Goal: Task Accomplishment & Management: Use online tool/utility

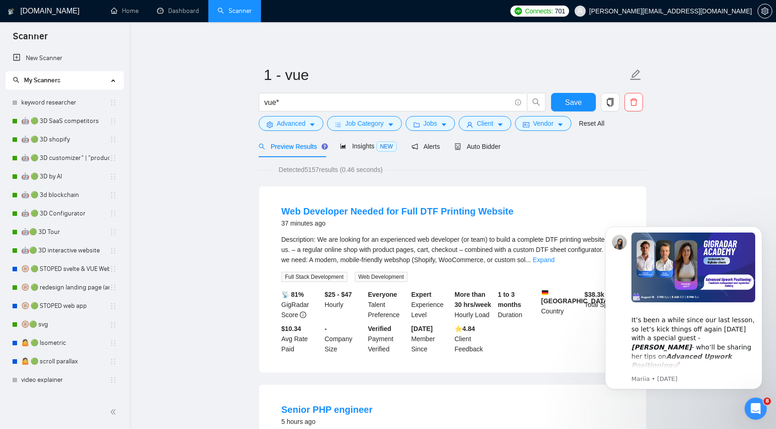
scroll to position [179, 0]
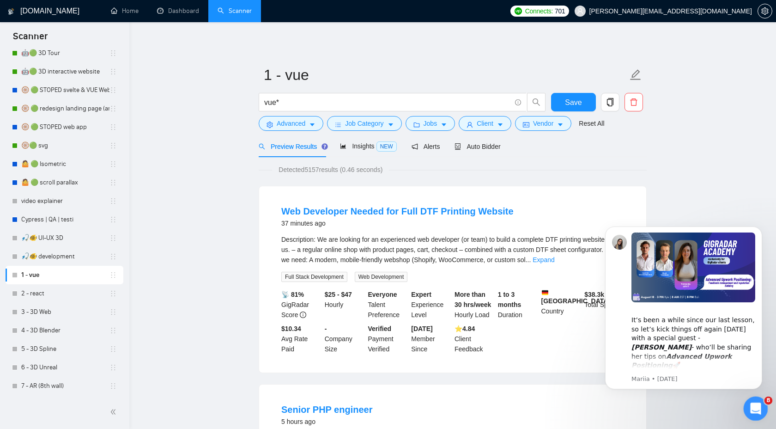
click at [763, 404] on div "Open Intercom Messenger" at bounding box center [754, 407] width 30 height 30
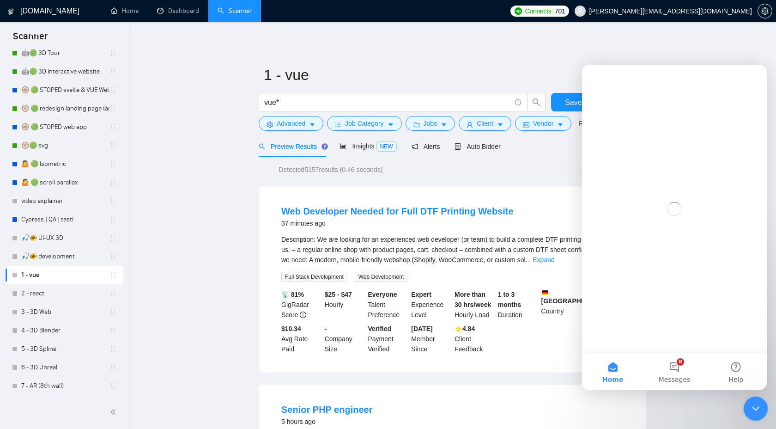
scroll to position [0, 0]
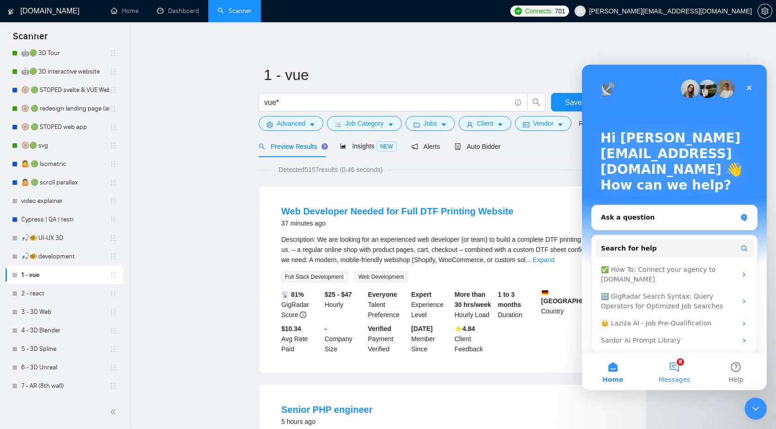
click at [667, 376] on span "Messages" at bounding box center [675, 379] width 32 height 6
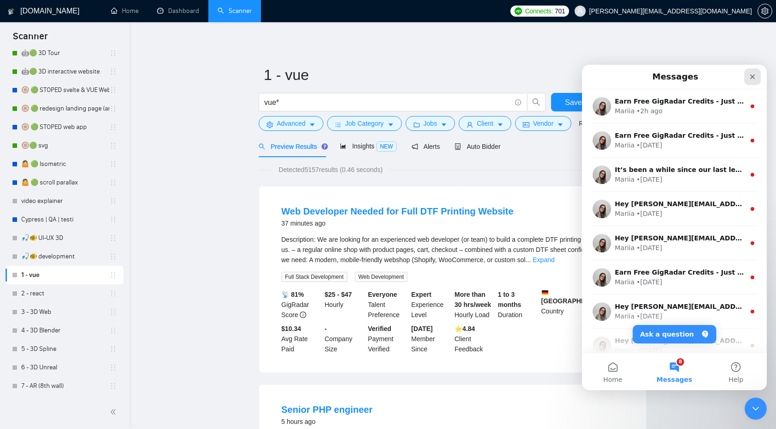
click at [756, 71] on div "Close" at bounding box center [752, 76] width 17 height 17
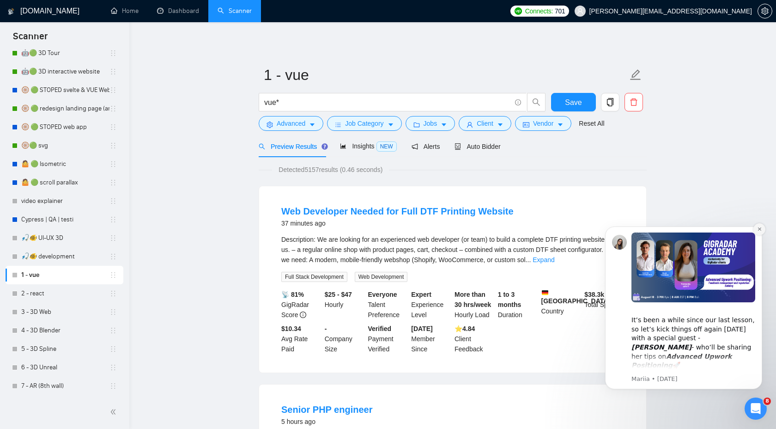
click at [763, 231] on button "Dismiss notification" at bounding box center [759, 229] width 12 height 12
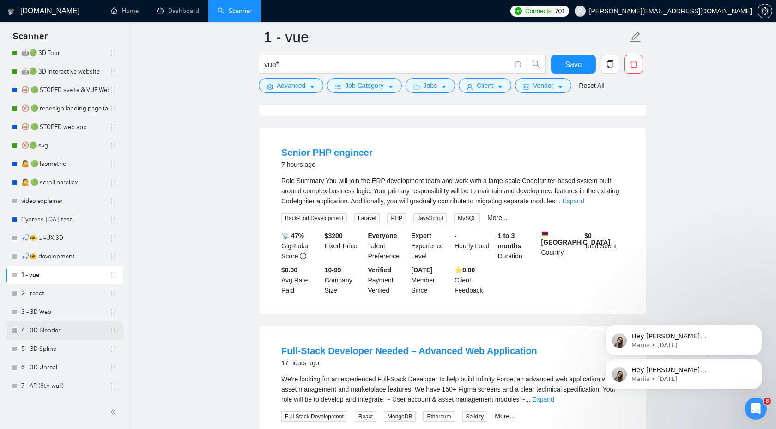
scroll to position [328, 0]
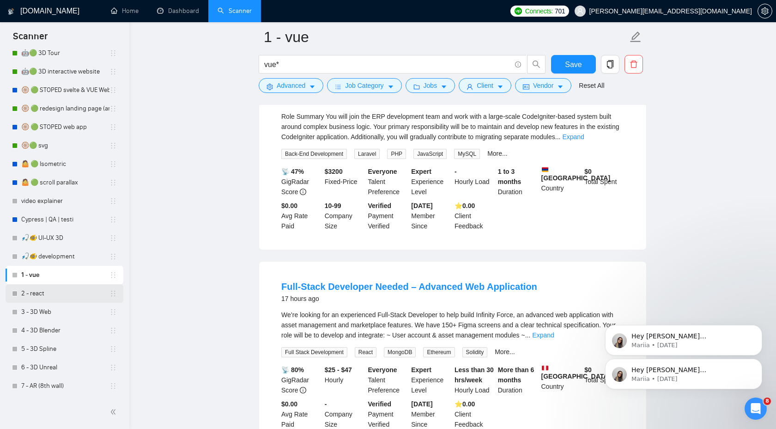
click at [48, 298] on link "2 - react" at bounding box center [65, 293] width 88 height 18
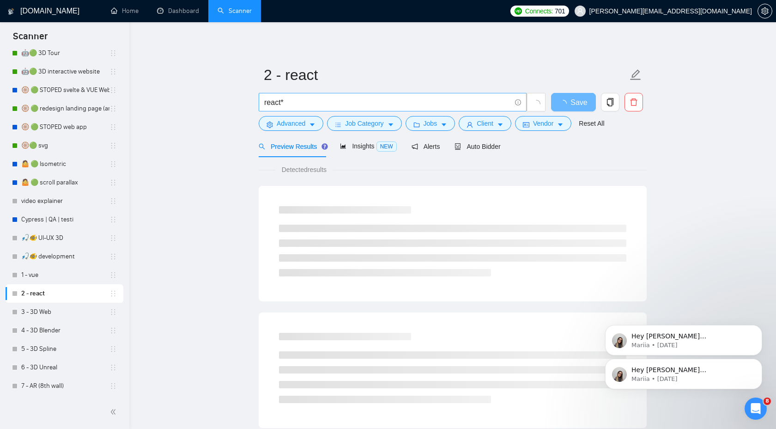
click at [333, 106] on input "react*" at bounding box center [387, 103] width 247 height 12
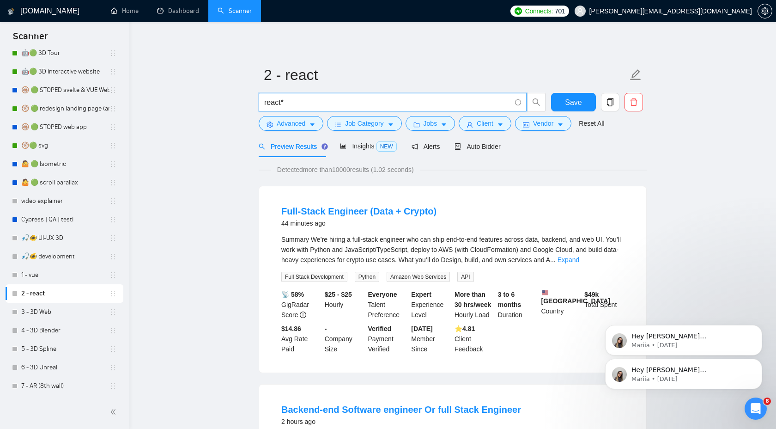
type input "react*"
click at [609, 103] on icon "copy" at bounding box center [610, 102] width 8 height 8
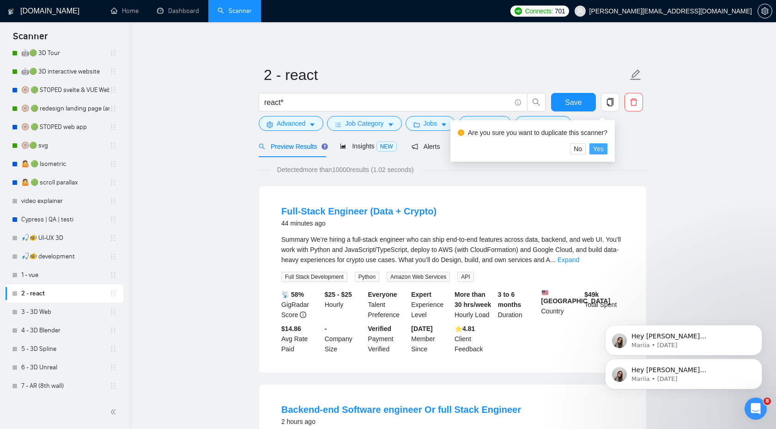
click at [604, 146] on span "Yes" at bounding box center [598, 149] width 11 height 10
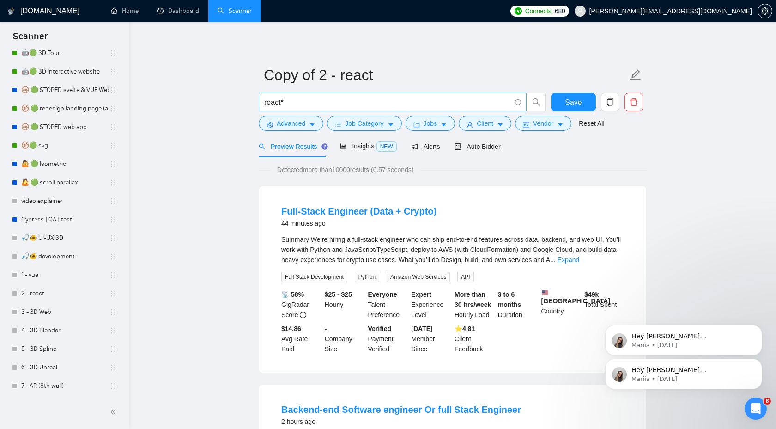
click at [308, 103] on input "react*" at bounding box center [387, 103] width 247 height 12
paste input "MVP | POC | Startup"
click at [288, 103] on input "react* MVP | POC | Startup" at bounding box center [387, 103] width 247 height 12
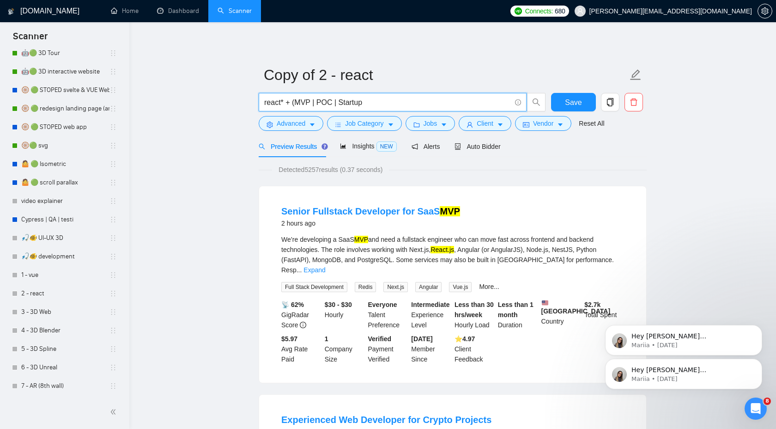
click at [376, 104] on input "react* + (MVP | POC | Startup" at bounding box center [387, 103] width 247 height 12
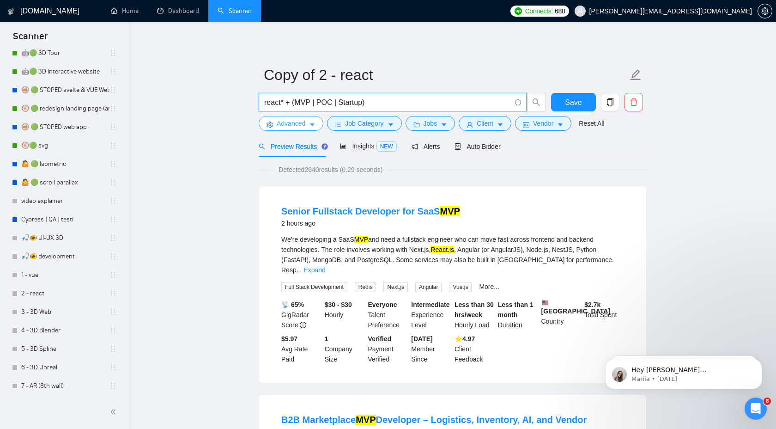
type input "react* + (MVP | POC | Startup)"
click at [294, 123] on span "Advanced" at bounding box center [291, 123] width 29 height 10
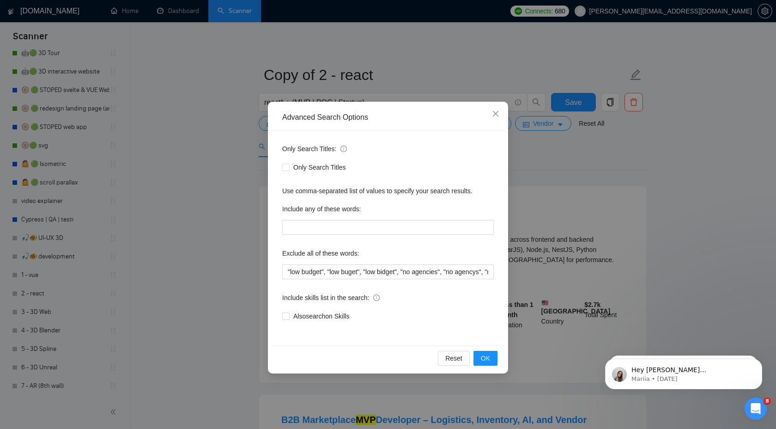
click at [570, 184] on div "Advanced Search Options Only Search Titles: Only Search Titles Use comma-separa…" at bounding box center [388, 214] width 776 height 429
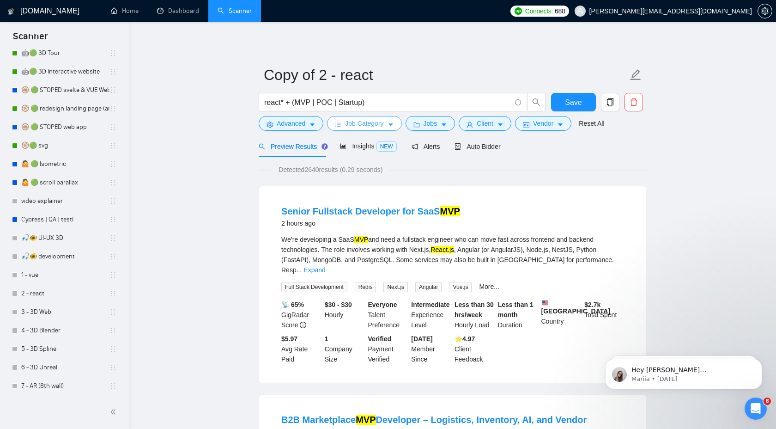
click at [370, 124] on span "Job Category" at bounding box center [364, 123] width 38 height 10
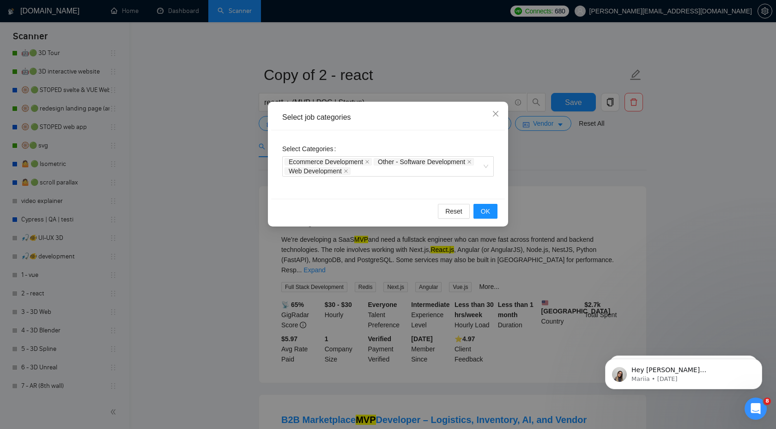
click at [561, 161] on div "Select job categories Select Categories Ecommerce Development Other - Software …" at bounding box center [388, 214] width 776 height 429
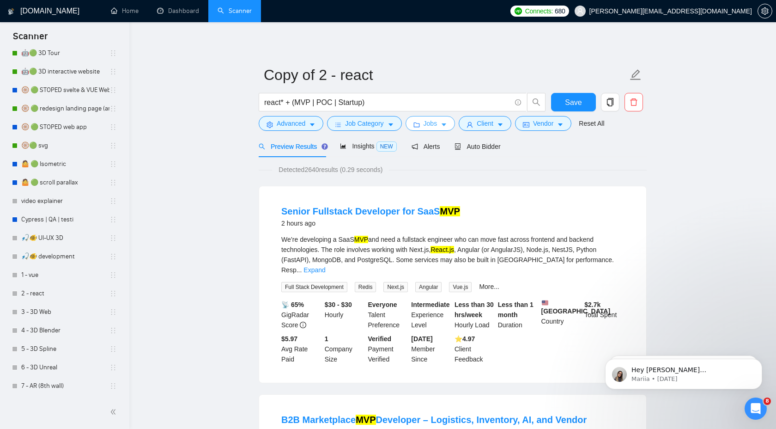
click at [431, 117] on button "Jobs" at bounding box center [431, 123] width 50 height 15
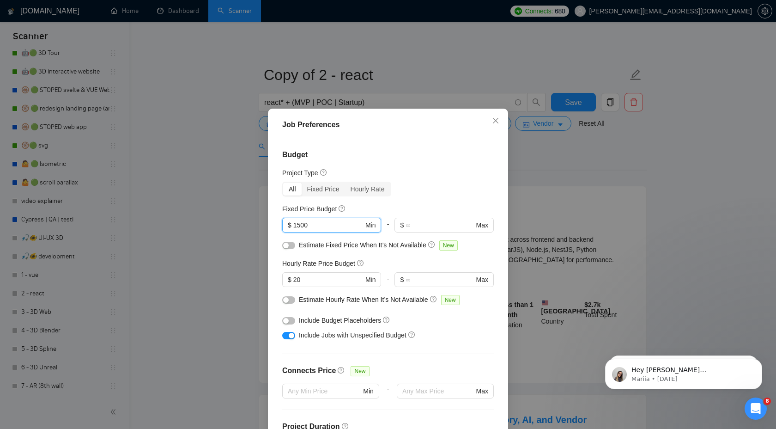
drag, startPoint x: 315, startPoint y: 225, endPoint x: 251, endPoint y: 225, distance: 64.2
click at [251, 225] on div "Job Preferences Budget Project Type All Fixed Price Hourly Rate Fixed Price Bud…" at bounding box center [388, 214] width 776 height 429
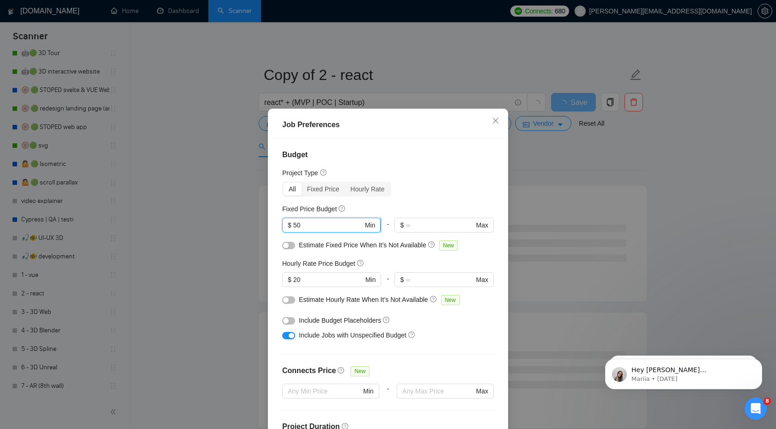
type input "5"
click at [309, 282] on input "20" at bounding box center [328, 279] width 70 height 10
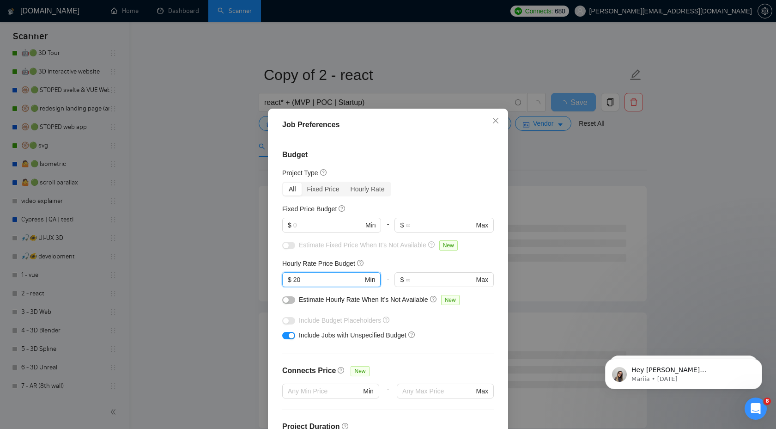
click at [309, 282] on input "20" at bounding box center [328, 279] width 70 height 10
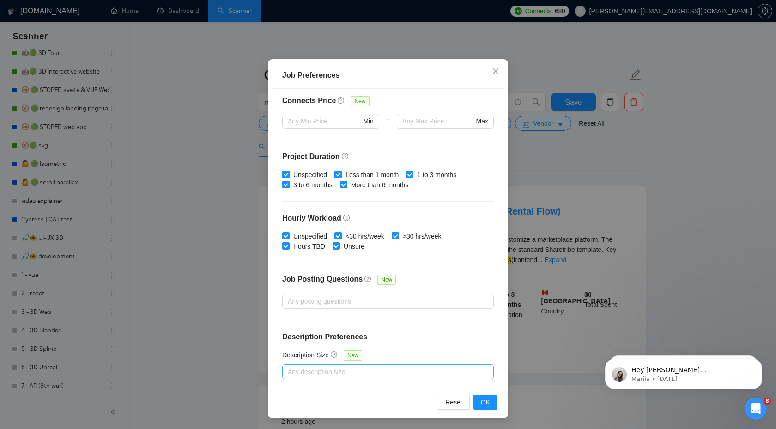
scroll to position [50, 0]
click at [487, 403] on span "OK" at bounding box center [485, 401] width 9 height 10
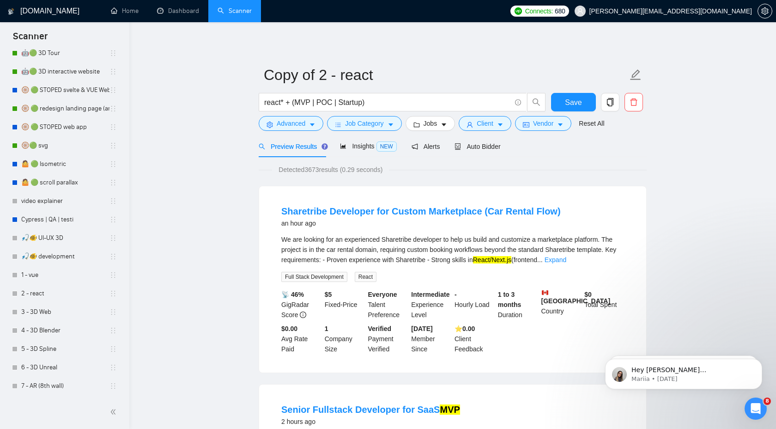
scroll to position [0, 0]
click at [497, 125] on button "Client" at bounding box center [485, 123] width 53 height 15
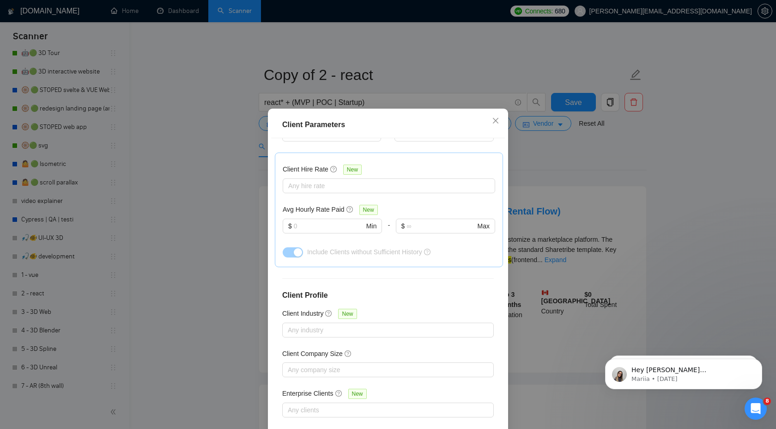
scroll to position [13, 0]
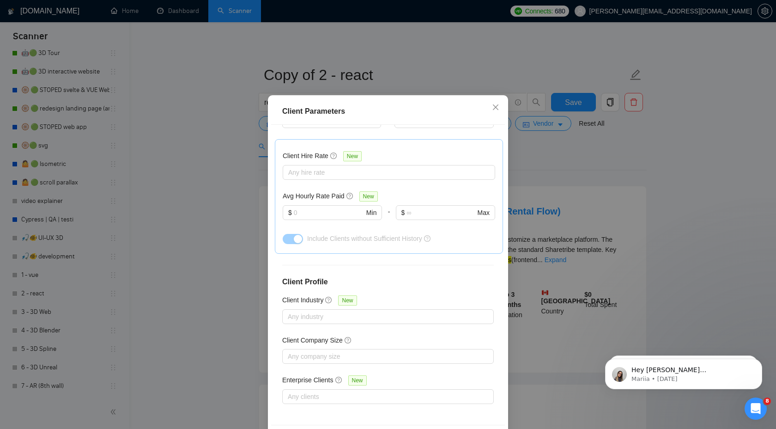
click at [525, 187] on div "Client Parameters Client Location Include Client Countries Select Exclude Clien…" at bounding box center [388, 214] width 776 height 429
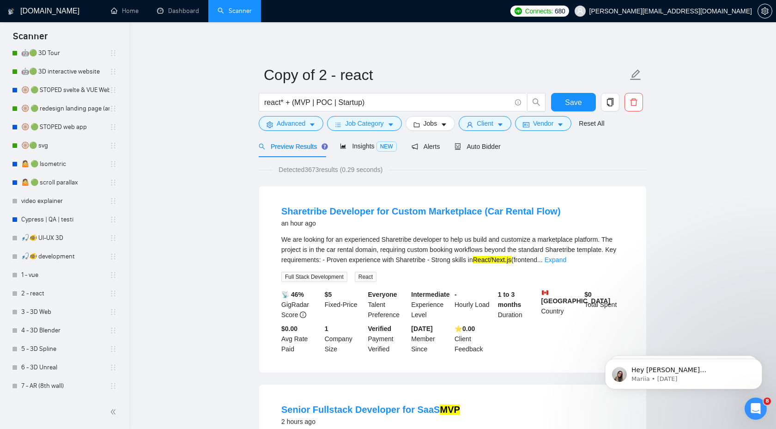
scroll to position [0, 0]
click at [492, 123] on span "Client" at bounding box center [485, 123] width 17 height 10
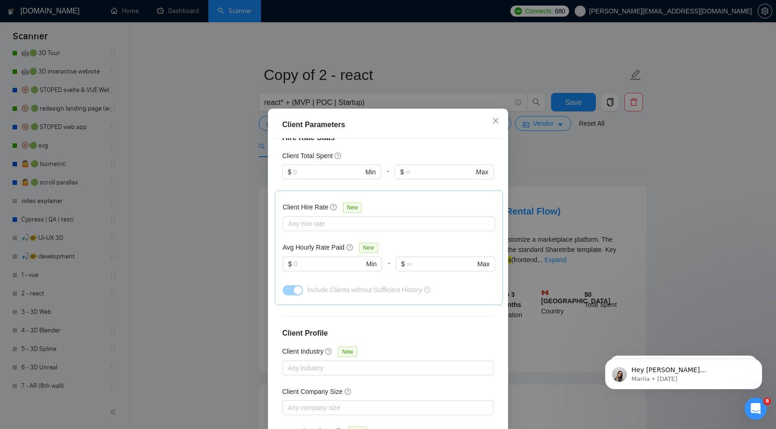
scroll to position [248, 0]
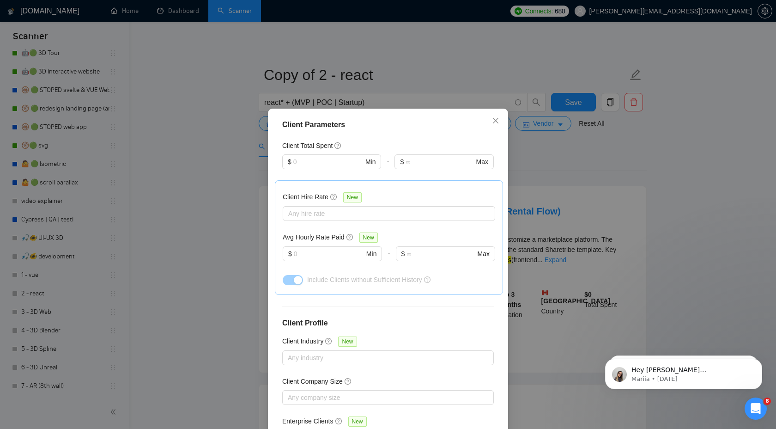
click at [564, 168] on div "Client Parameters Client Location Include Client Countries Select Exclude Clien…" at bounding box center [388, 214] width 776 height 429
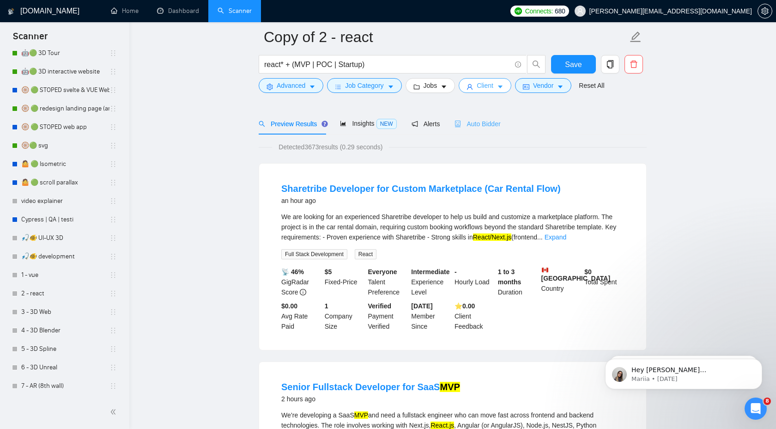
scroll to position [51, 0]
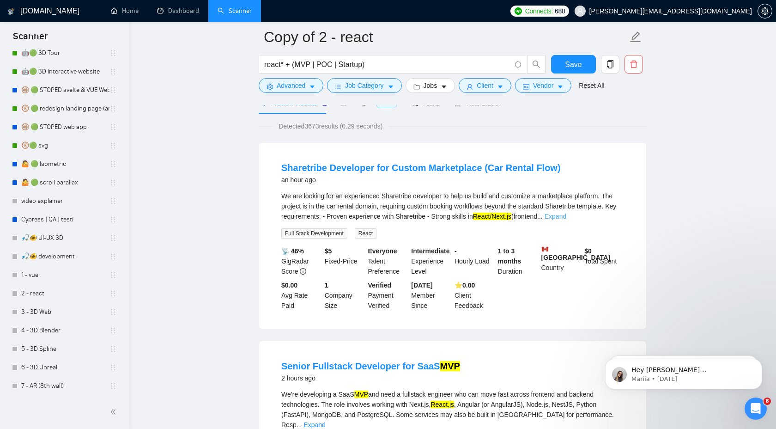
click at [566, 214] on link "Expand" at bounding box center [556, 215] width 22 height 7
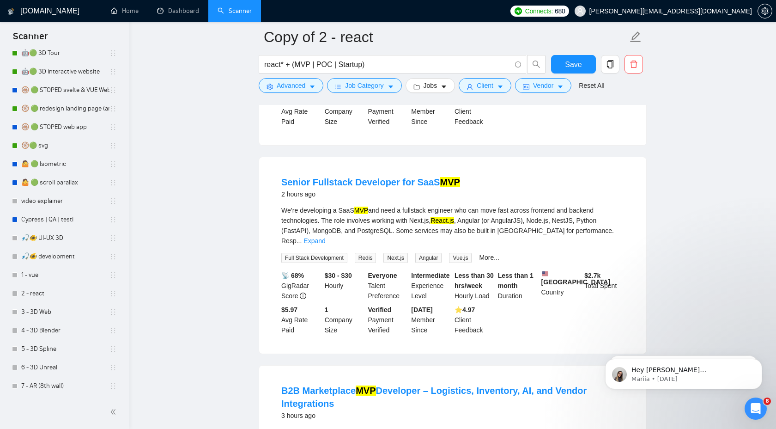
scroll to position [303, 0]
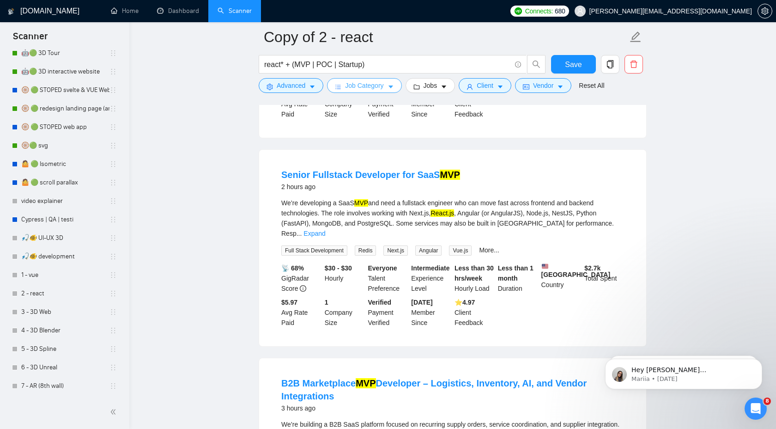
click at [379, 79] on button "Job Category" at bounding box center [364, 85] width 74 height 15
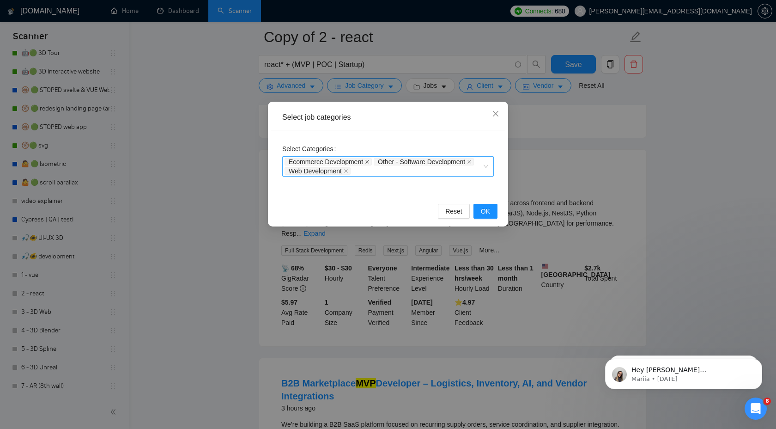
click at [369, 163] on icon "close" at bounding box center [367, 162] width 4 height 4
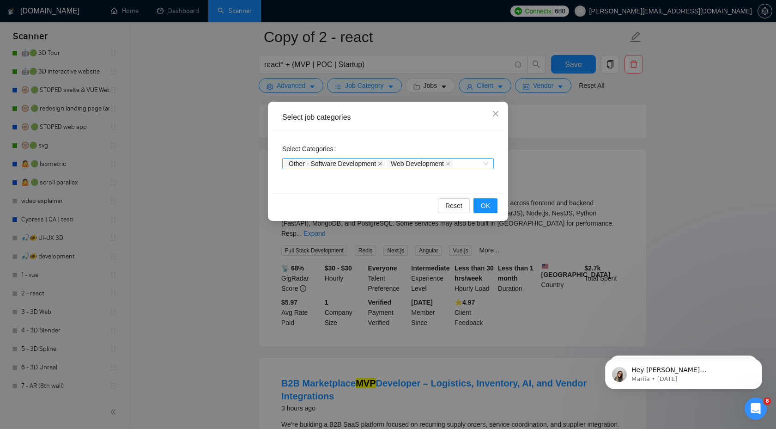
click at [382, 163] on icon "close" at bounding box center [380, 163] width 5 height 5
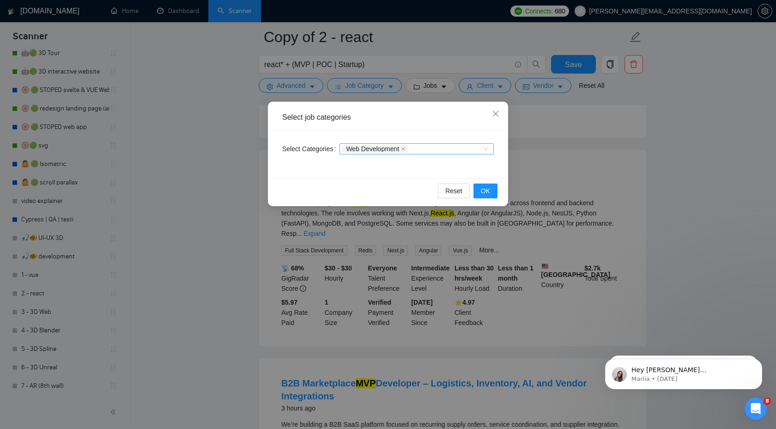
click at [406, 147] on icon "close" at bounding box center [403, 148] width 5 height 5
click at [483, 192] on span "OK" at bounding box center [485, 191] width 9 height 10
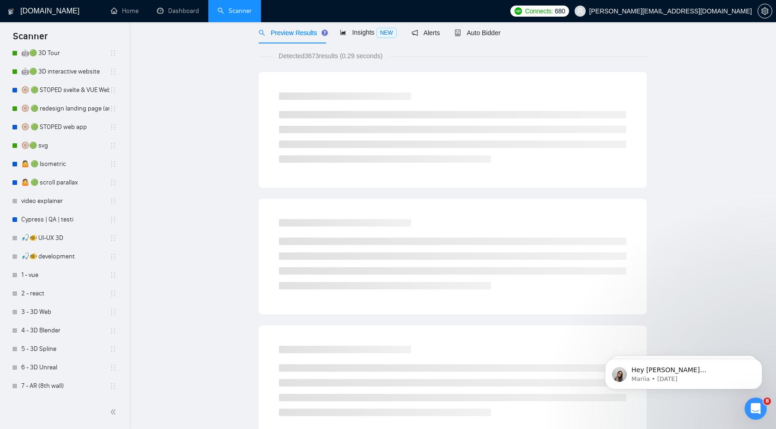
scroll to position [0, 0]
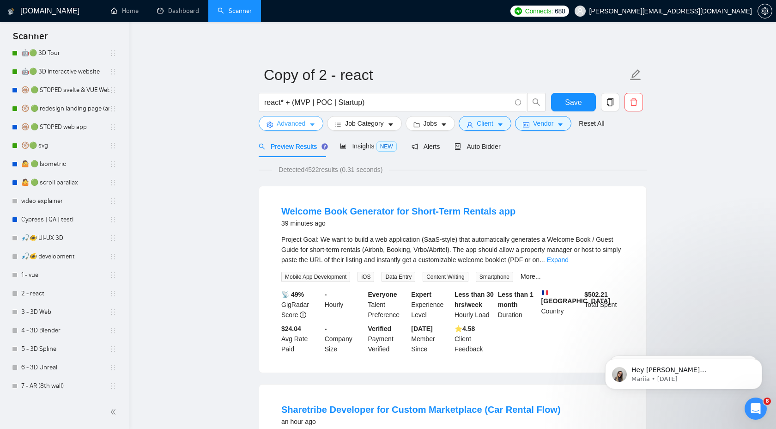
click at [297, 123] on span "Advanced" at bounding box center [291, 123] width 29 height 10
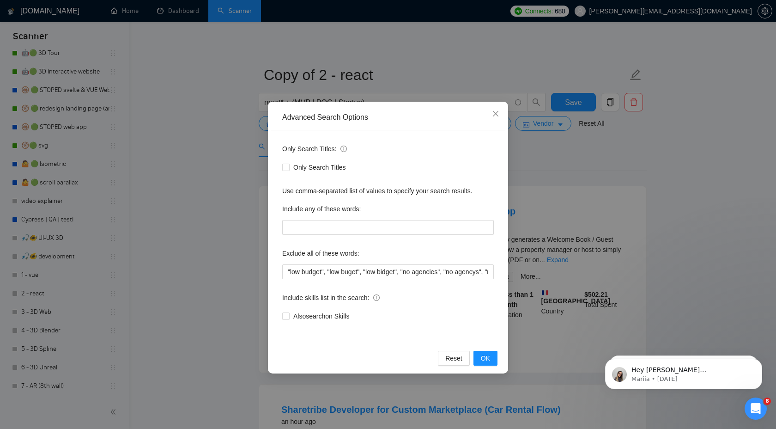
click at [602, 193] on div "Advanced Search Options Only Search Titles: Only Search Titles Use comma-separa…" at bounding box center [388, 214] width 776 height 429
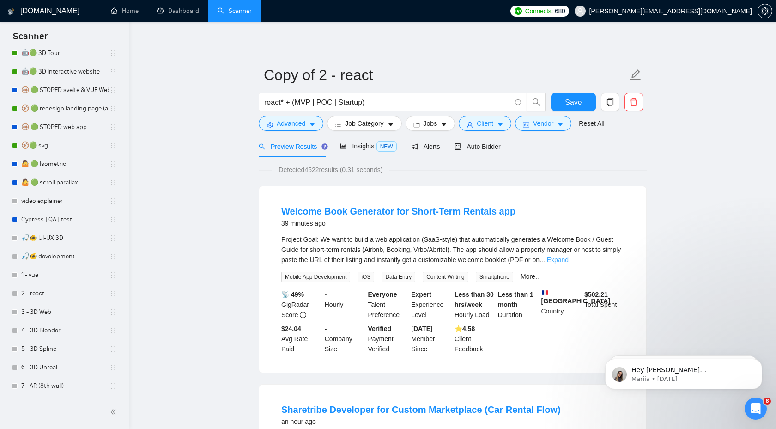
click at [569, 258] on link "Expand" at bounding box center [558, 259] width 22 height 7
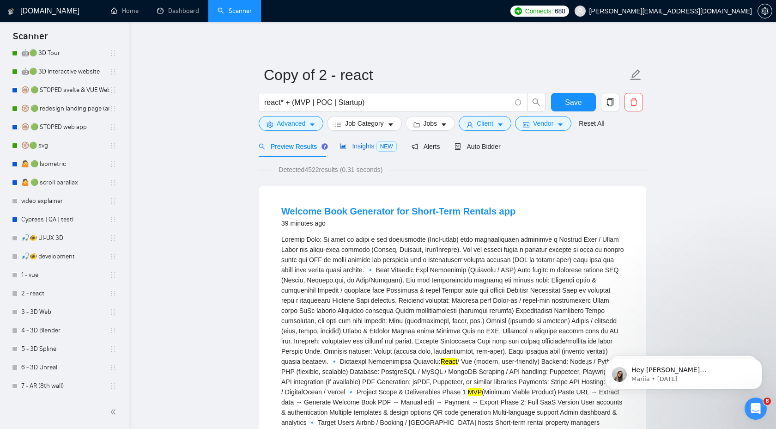
click at [364, 142] on span "Insights NEW" at bounding box center [368, 145] width 56 height 7
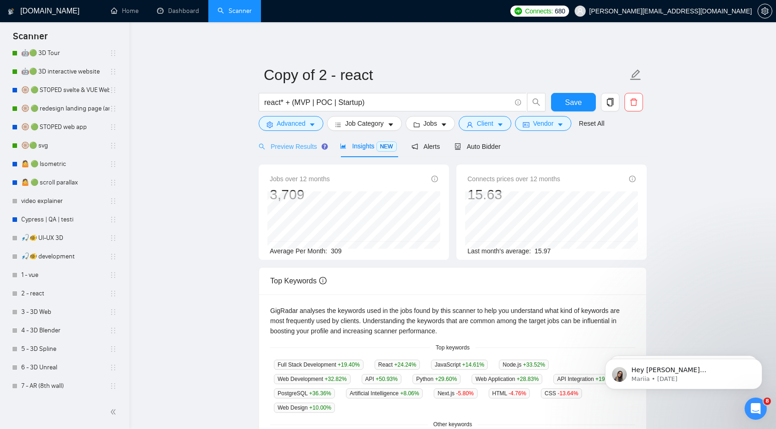
click at [297, 140] on div "Preview Results" at bounding box center [292, 146] width 67 height 22
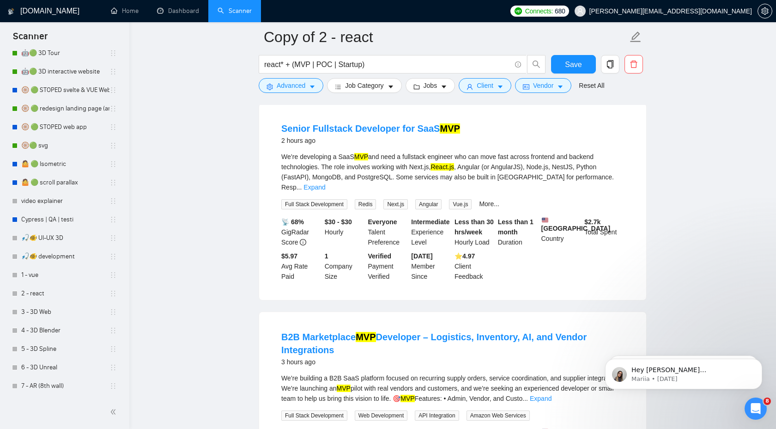
scroll to position [492, 0]
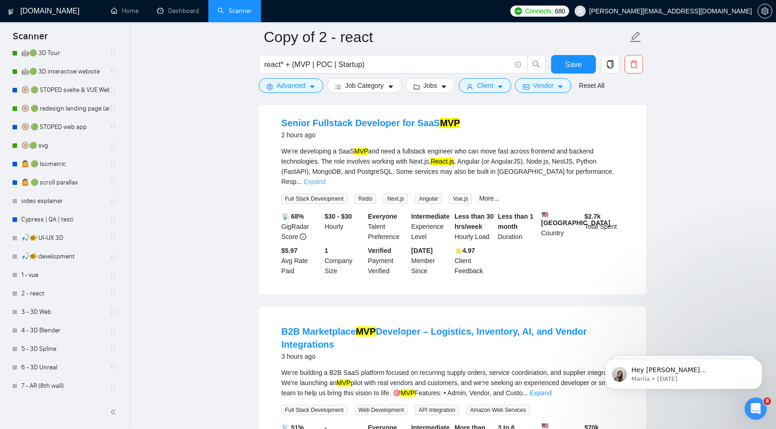
click at [325, 178] on link "Expand" at bounding box center [314, 181] width 22 height 7
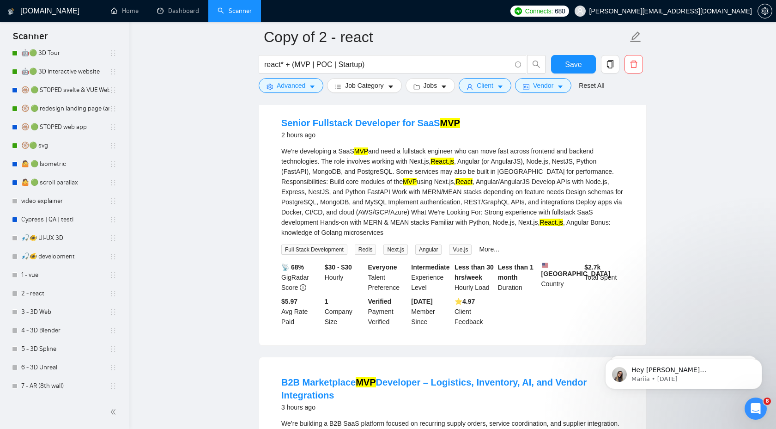
click at [357, 93] on form "Copy of 2 - react react* + (MVP | POC | Startup) Save Advanced Job Category Job…" at bounding box center [453, 59] width 388 height 75
click at [436, 85] on span "Jobs" at bounding box center [431, 85] width 14 height 10
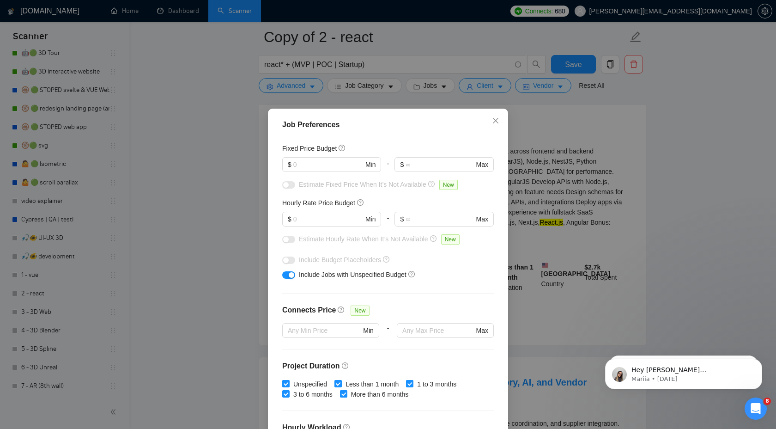
scroll to position [0, 0]
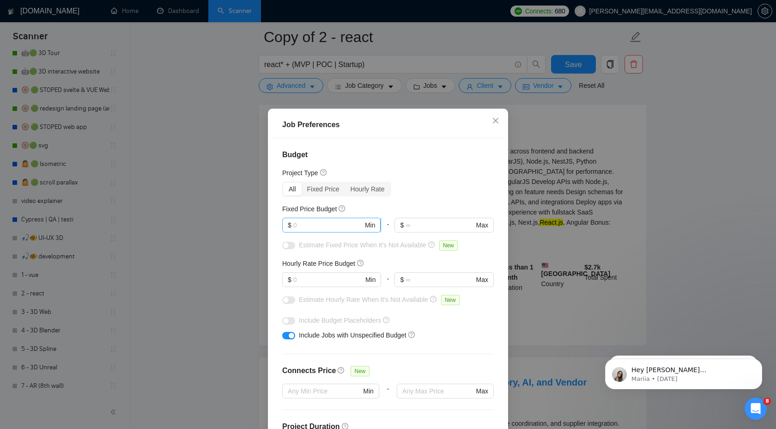
click at [314, 224] on input "text" at bounding box center [328, 225] width 70 height 10
type input "5000"
click at [307, 278] on input "text" at bounding box center [328, 279] width 70 height 10
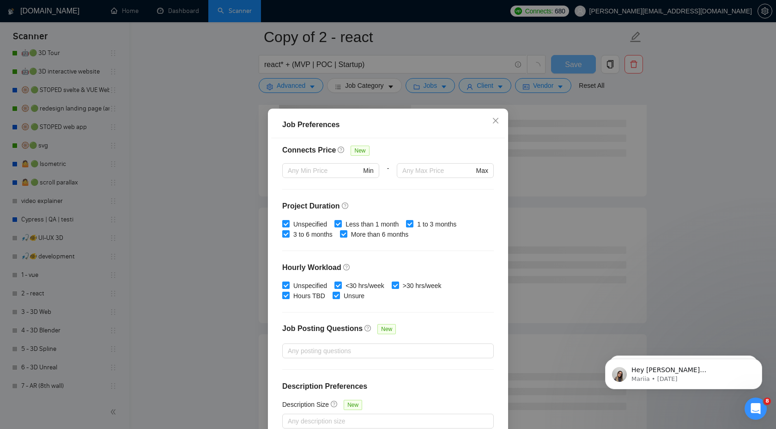
scroll to position [50, 0]
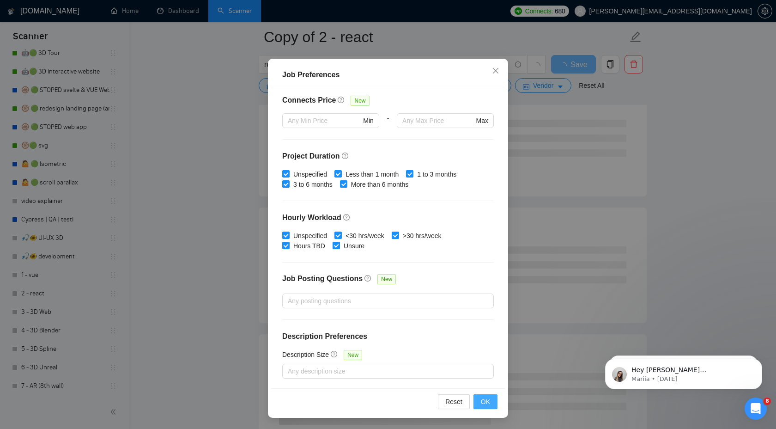
type input "25"
click at [489, 397] on span "OK" at bounding box center [485, 401] width 9 height 10
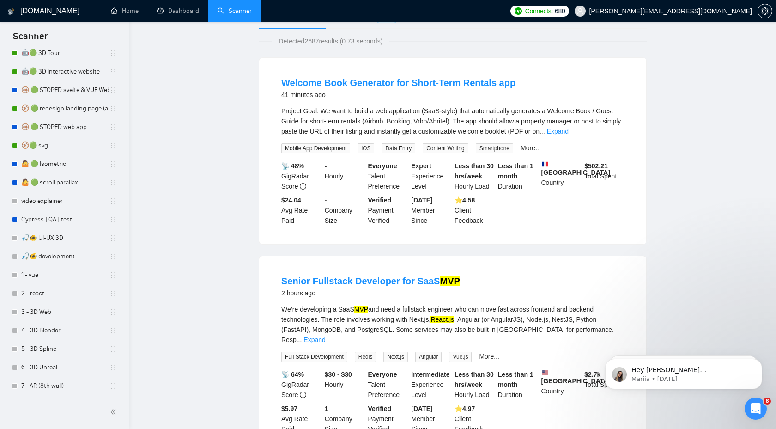
scroll to position [0, 0]
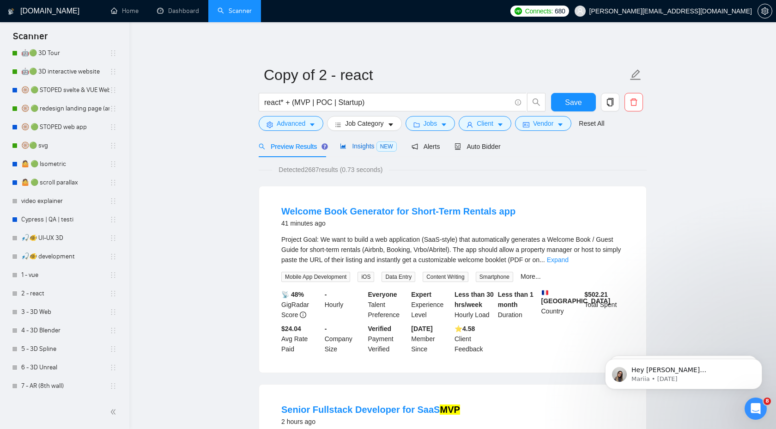
click at [363, 143] on span "Insights NEW" at bounding box center [368, 145] width 56 height 7
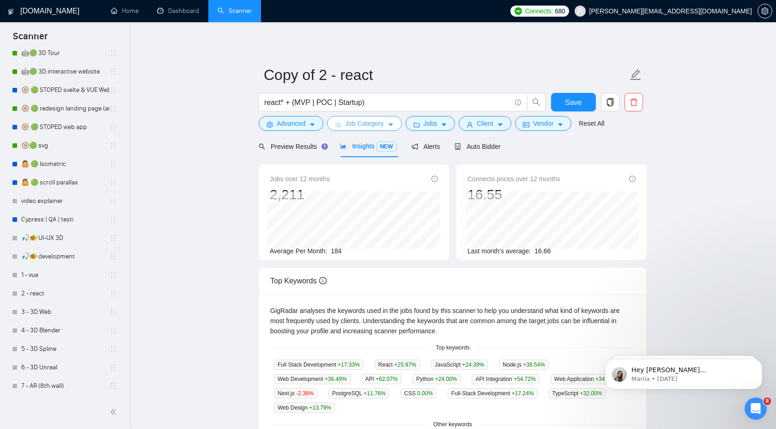
click at [372, 123] on span "Job Category" at bounding box center [364, 123] width 38 height 10
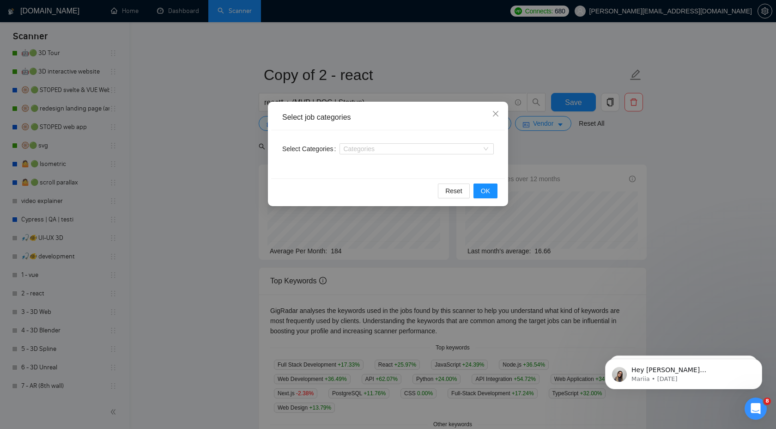
click at [552, 156] on div "Select job categories Select Categories Categories Reset OK" at bounding box center [388, 214] width 776 height 429
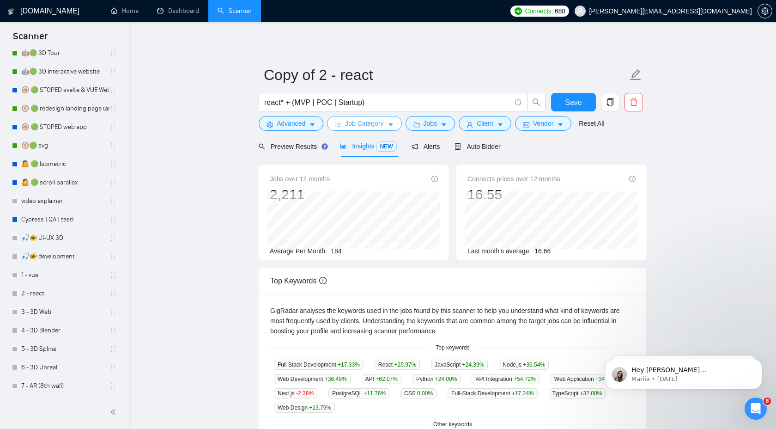
click at [373, 126] on span "Job Category" at bounding box center [364, 123] width 38 height 10
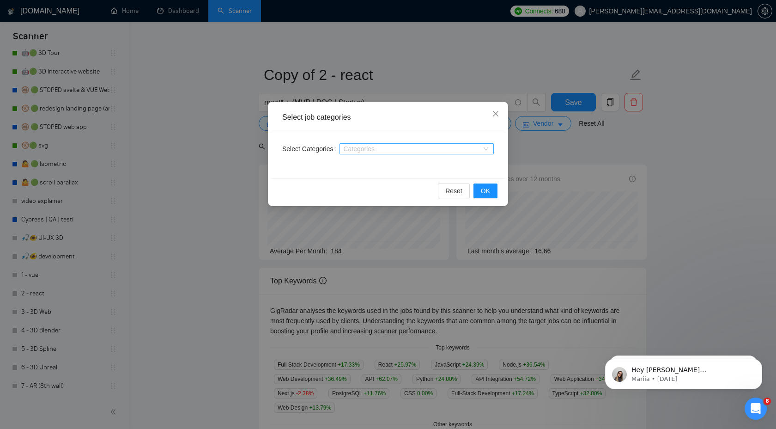
click at [367, 153] on div "Categories" at bounding box center [417, 148] width 154 height 11
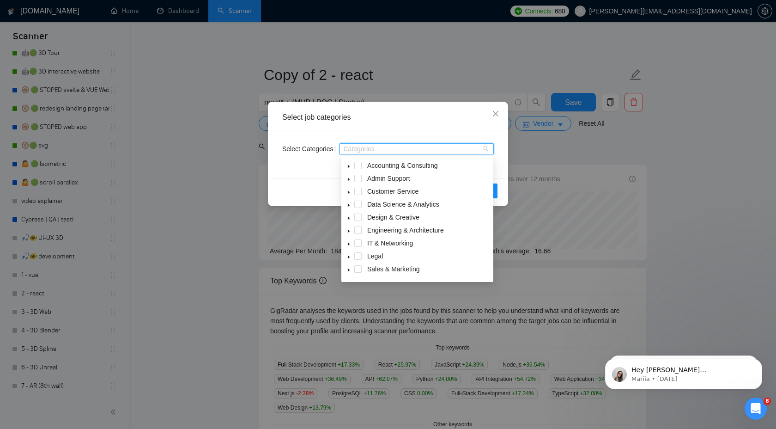
scroll to position [37, 0]
click at [350, 259] on icon "caret-down" at bounding box center [348, 258] width 5 height 5
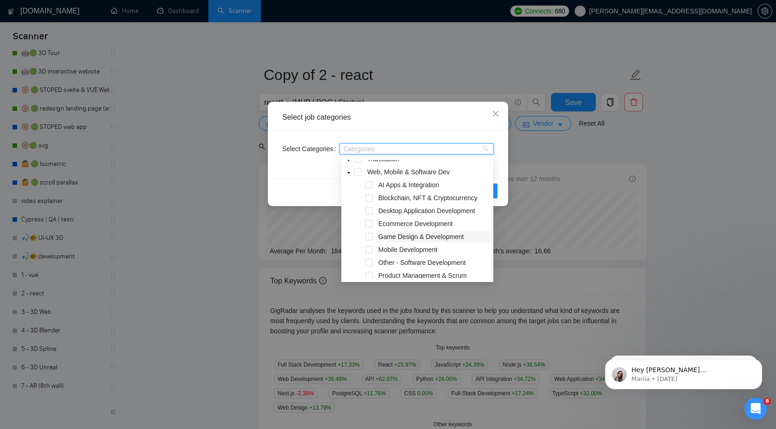
scroll to position [127, 0]
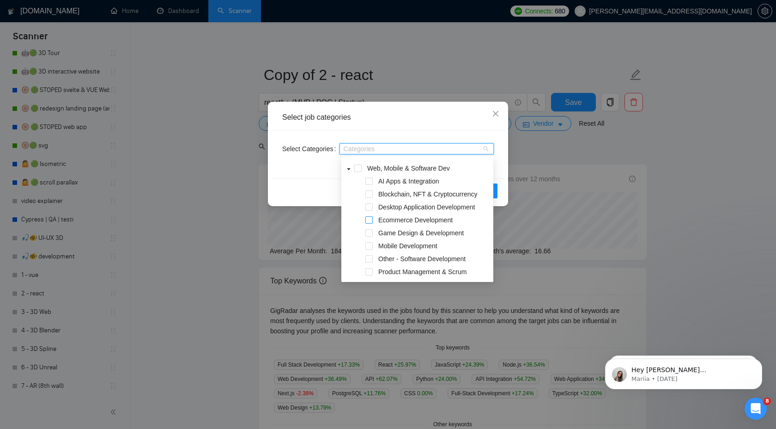
click at [371, 219] on span at bounding box center [368, 219] width 7 height 7
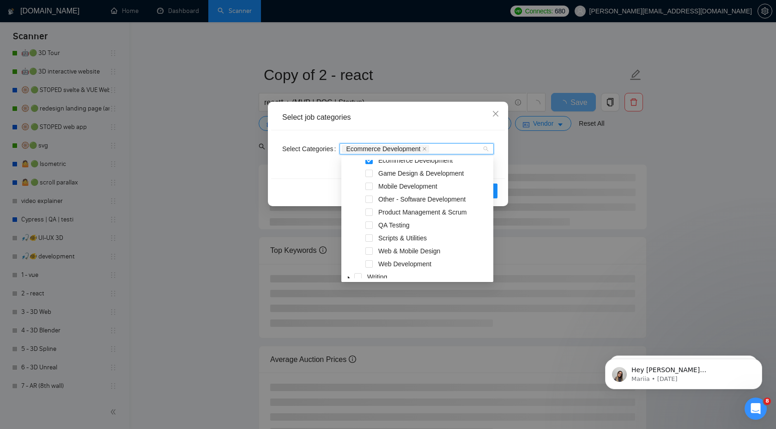
scroll to position [191, 0]
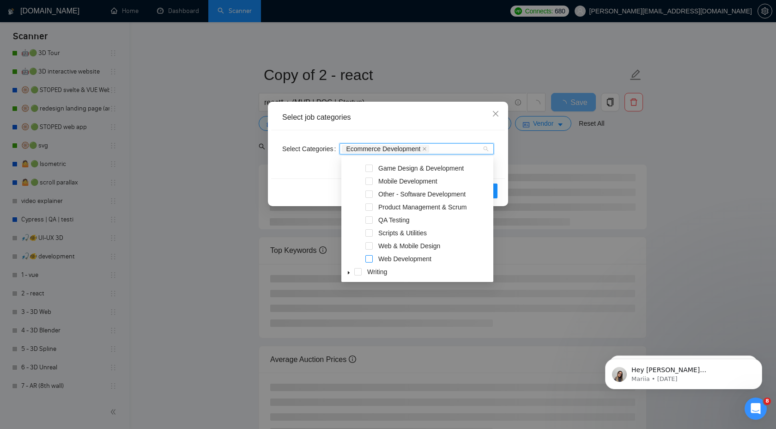
click at [368, 257] on span at bounding box center [368, 258] width 7 height 7
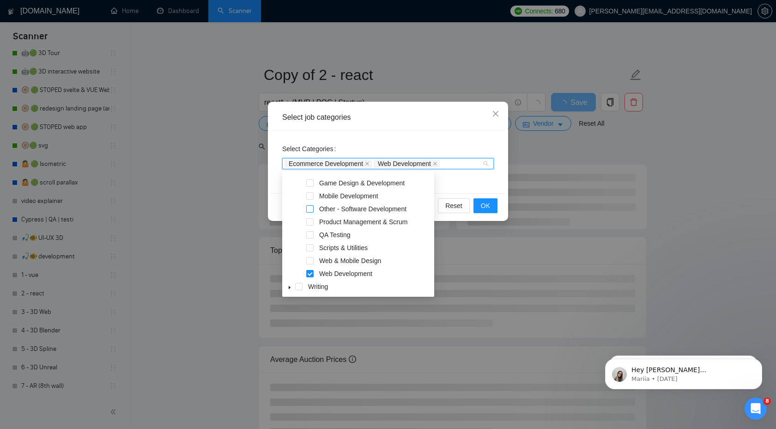
click at [310, 209] on span at bounding box center [309, 208] width 7 height 7
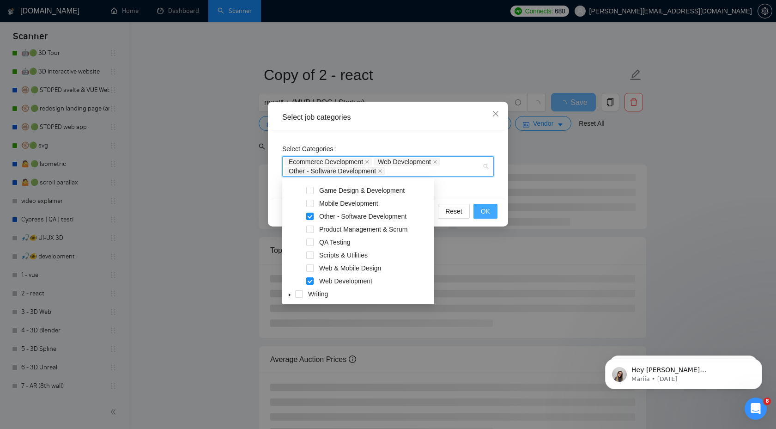
click at [476, 205] on button "OK" at bounding box center [485, 211] width 24 height 15
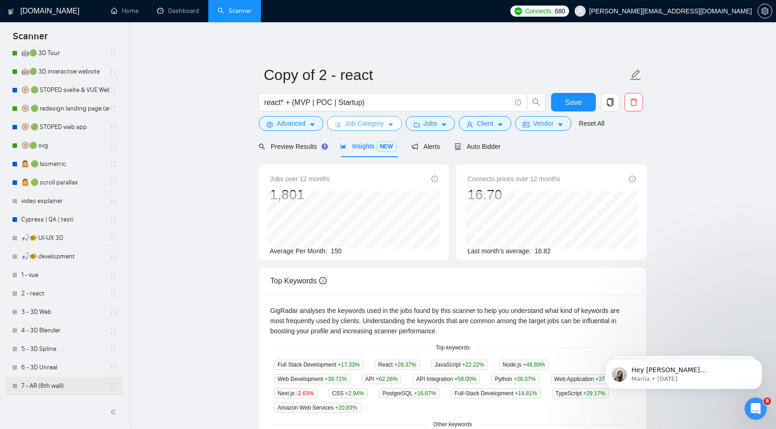
scroll to position [197, 0]
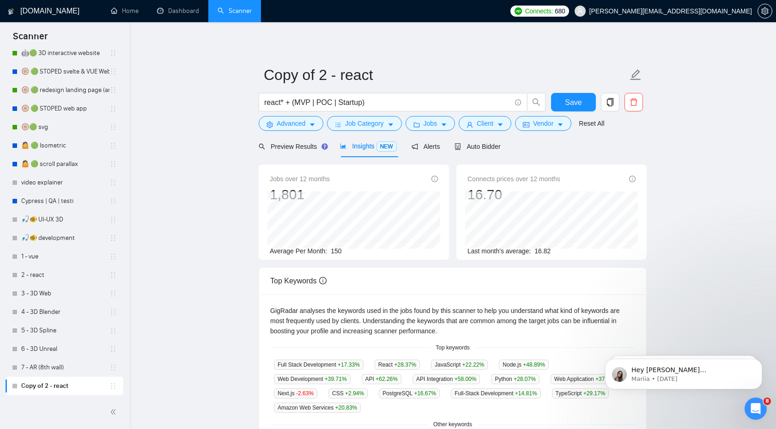
click at [113, 380] on div "Copy of 2 - react" at bounding box center [64, 385] width 105 height 18
click at [109, 388] on icon "holder" at bounding box center [112, 385] width 7 height 7
click at [109, 387] on icon "holder" at bounding box center [112, 385] width 7 height 7
click at [118, 387] on div "Drag and drop to reorder scanners." at bounding box center [172, 381] width 113 height 12
click at [110, 387] on icon "holder" at bounding box center [112, 385] width 7 height 7
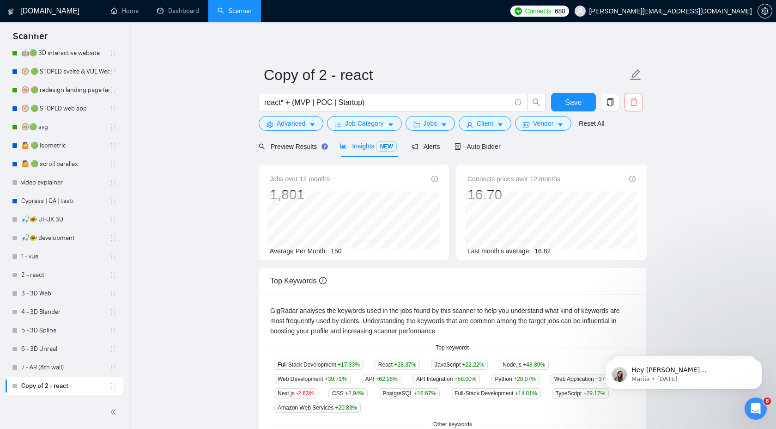
click at [638, 98] on span "delete" at bounding box center [634, 102] width 18 height 8
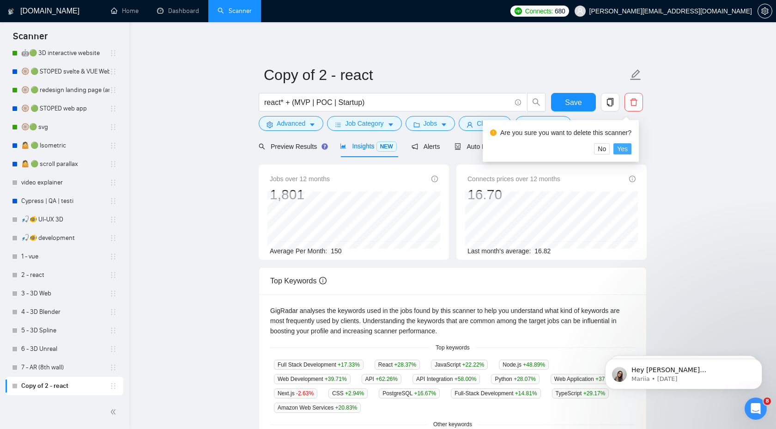
click at [625, 147] on span "Yes" at bounding box center [622, 149] width 11 height 10
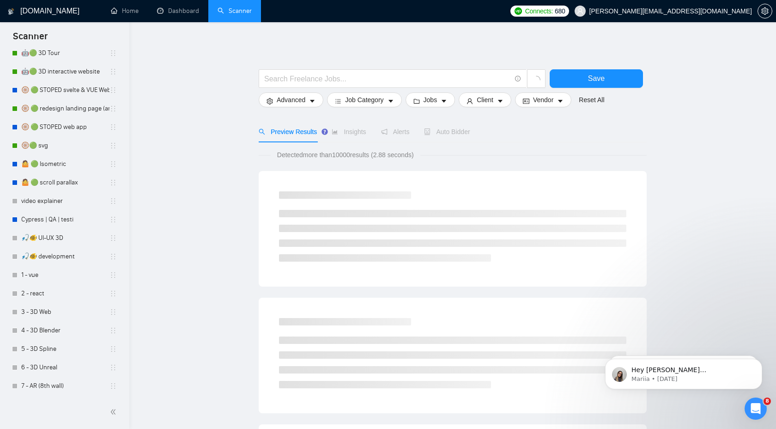
scroll to position [179, 0]
